Goal: Navigation & Orientation: Understand site structure

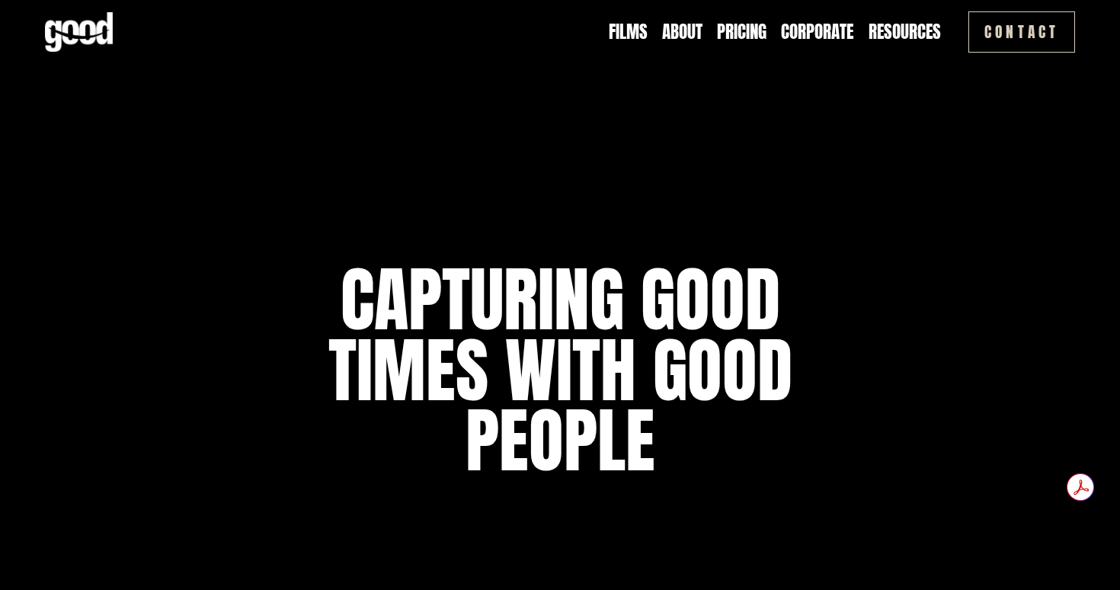
click at [631, 29] on link "Films" at bounding box center [628, 32] width 39 height 24
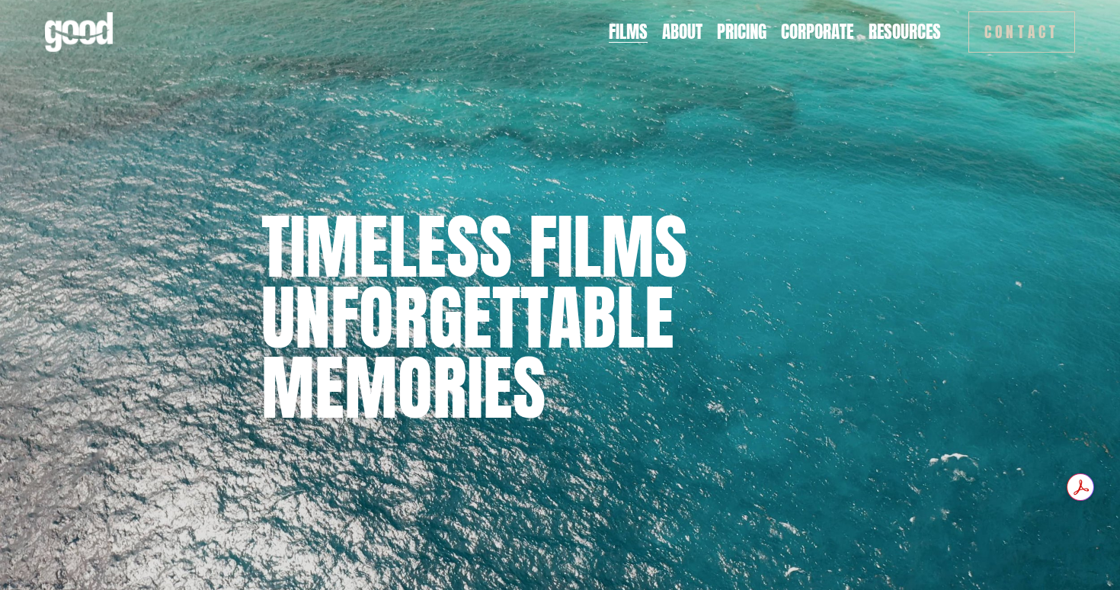
click at [683, 32] on link "About" at bounding box center [682, 32] width 40 height 24
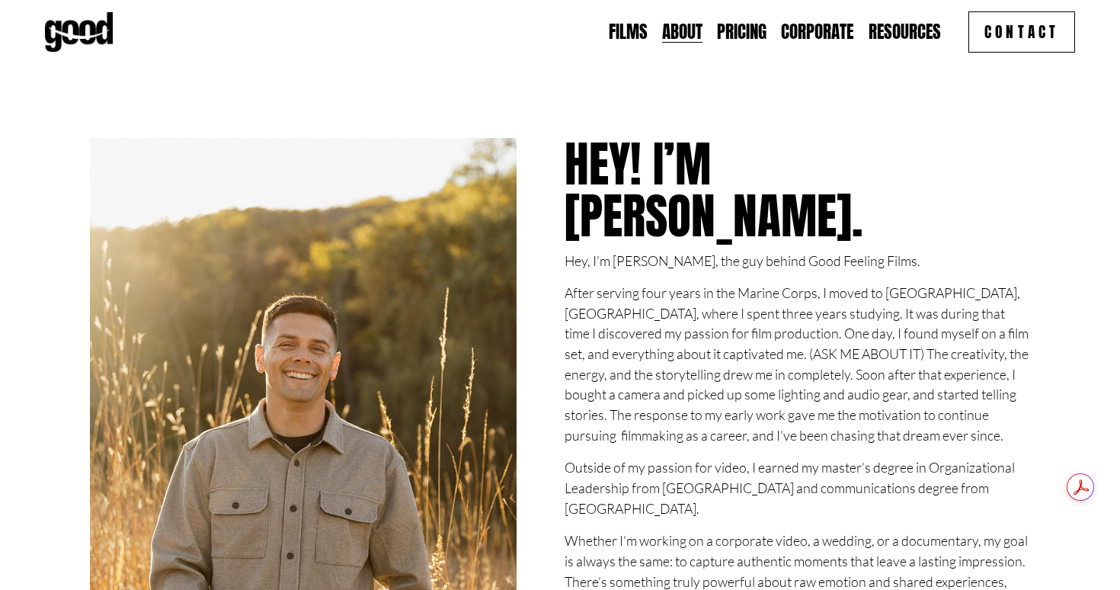
click at [729, 30] on link "Pricing" at bounding box center [742, 32] width 50 height 24
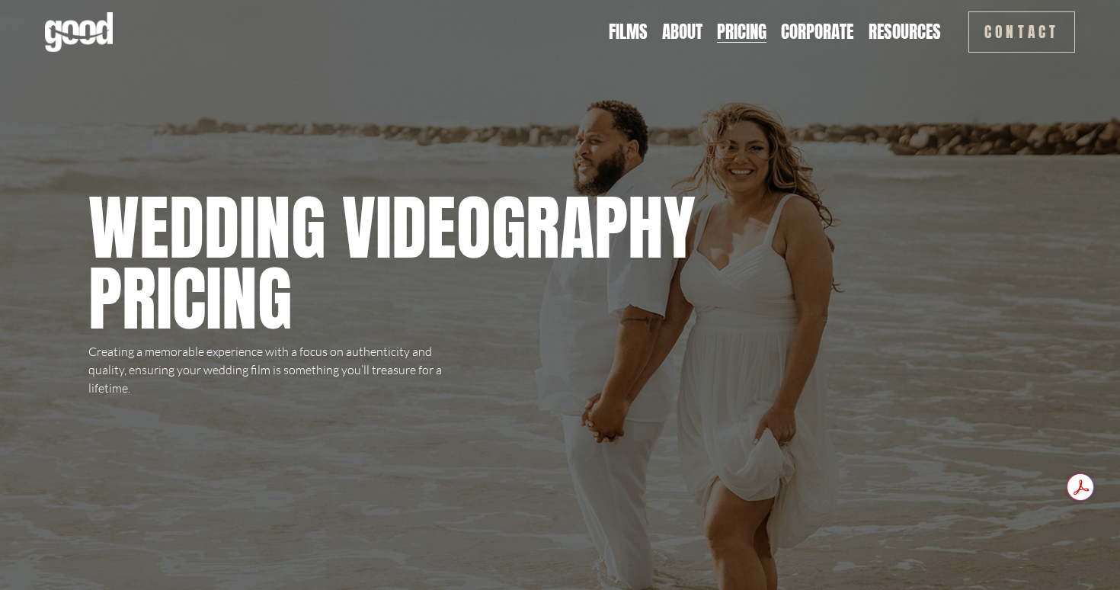
click at [816, 29] on link "Corporate" at bounding box center [817, 32] width 72 height 24
